Goal: Task Accomplishment & Management: Complete application form

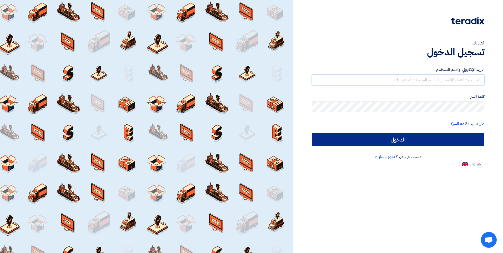
type input "[PERSON_NAME][EMAIL_ADDRESS][DOMAIN_NAME]"
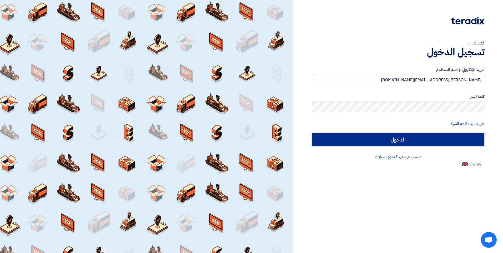
click at [403, 144] on input "الدخول" at bounding box center [398, 139] width 172 height 13
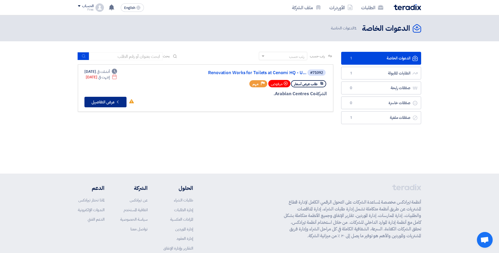
click at [103, 103] on button "Check details عرض التفاصيل" at bounding box center [105, 102] width 42 height 11
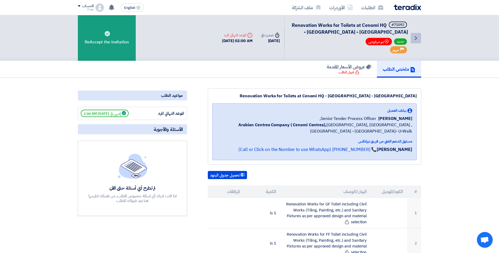
click at [418, 38] on icon "Back" at bounding box center [415, 38] width 6 height 6
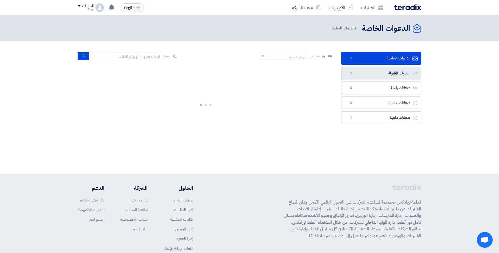
click at [394, 72] on link "الطلبات المقبولة الطلبات المقبولة 1" at bounding box center [381, 73] width 80 height 13
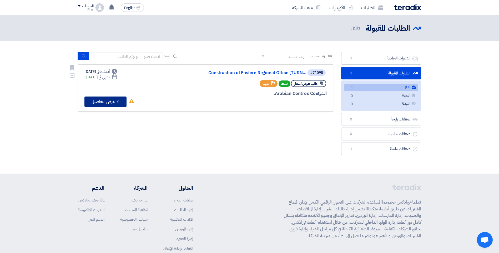
click at [110, 103] on button "Check details عرض التفاصيل" at bounding box center [105, 101] width 42 height 11
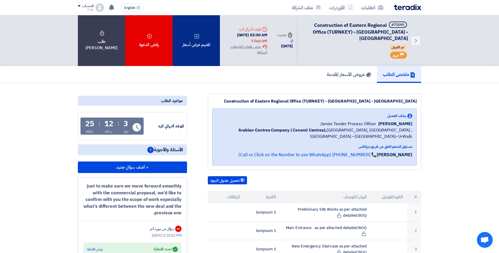
click at [192, 55] on div "تقديم عرض أسعار" at bounding box center [195, 40] width 47 height 51
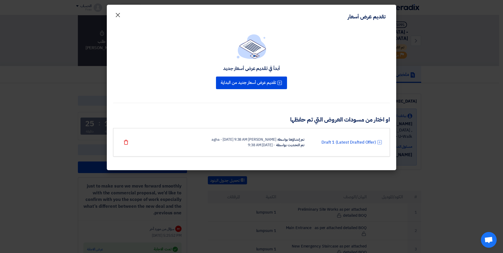
drag, startPoint x: 117, startPoint y: 14, endPoint x: 119, endPoint y: 17, distance: 3.2
click at [117, 14] on span "×" at bounding box center [118, 15] width 6 height 16
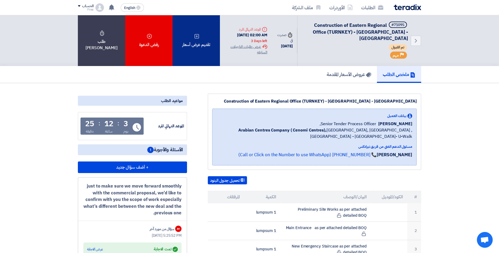
click at [194, 45] on div "تقديم عرض أسعار" at bounding box center [195, 40] width 47 height 51
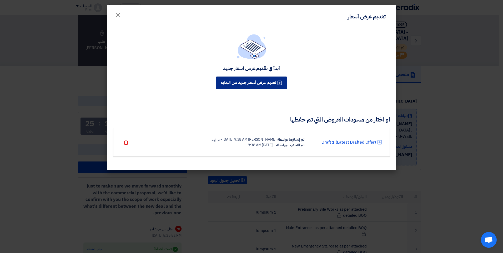
click at [245, 81] on button "تقديم عرض أسعار جديد من البداية" at bounding box center [251, 83] width 71 height 13
